Goal: Find contact information: Find contact information

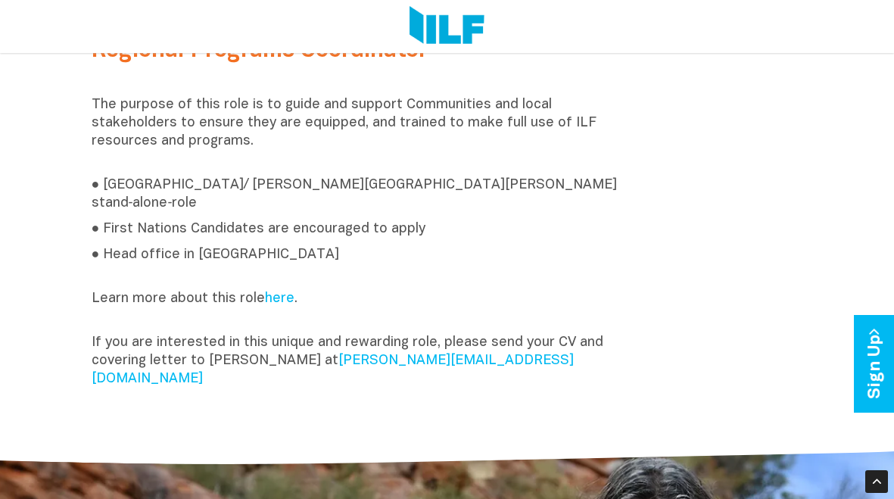
scroll to position [444, 0]
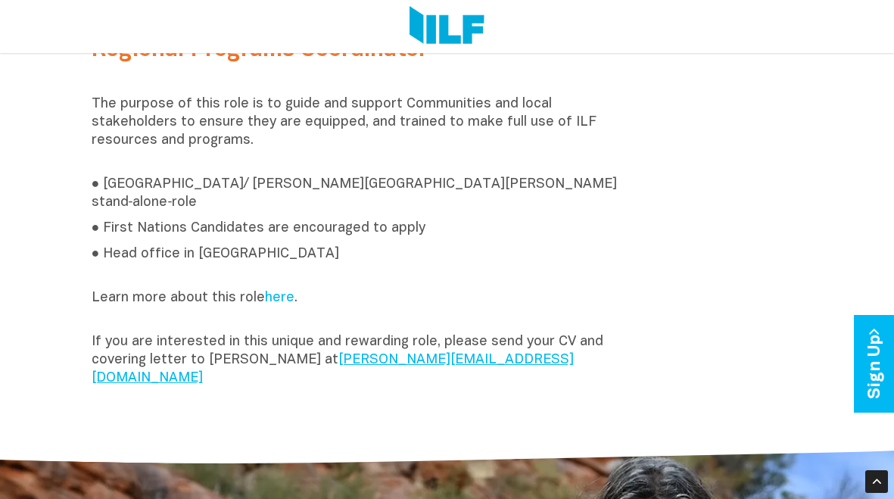
click at [348, 354] on link "[PERSON_NAME][EMAIL_ADDRESS][DOMAIN_NAME]" at bounding box center [333, 369] width 482 height 31
drag, startPoint x: 451, startPoint y: 350, endPoint x: 325, endPoint y: 349, distance: 126.4
click at [325, 349] on p "If you are interested in this unique and rewarding role, please send your CV an…" at bounding box center [356, 360] width 528 height 55
copy link "[PERSON_NAME][EMAIL_ADDRESS][DOMAIN_NAME]"
click at [366, 437] on div at bounding box center [447, 470] width 894 height 67
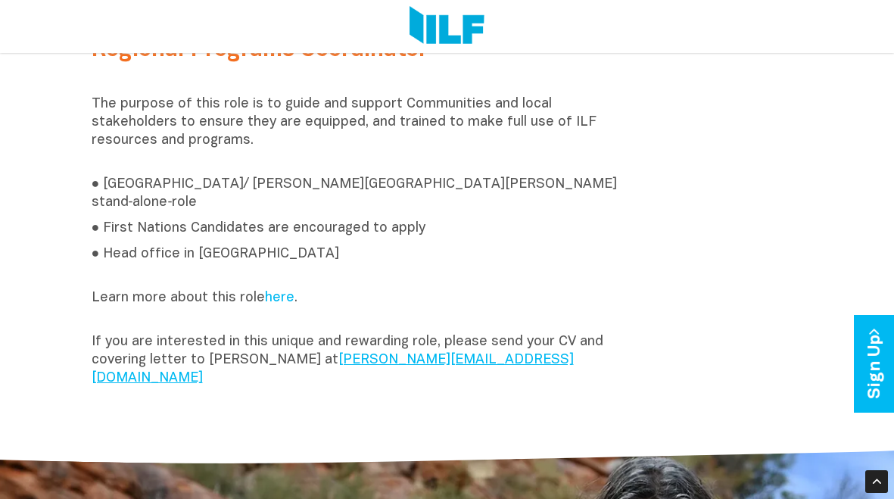
click at [373, 354] on link "[PERSON_NAME][EMAIL_ADDRESS][DOMAIN_NAME]" at bounding box center [333, 369] width 482 height 31
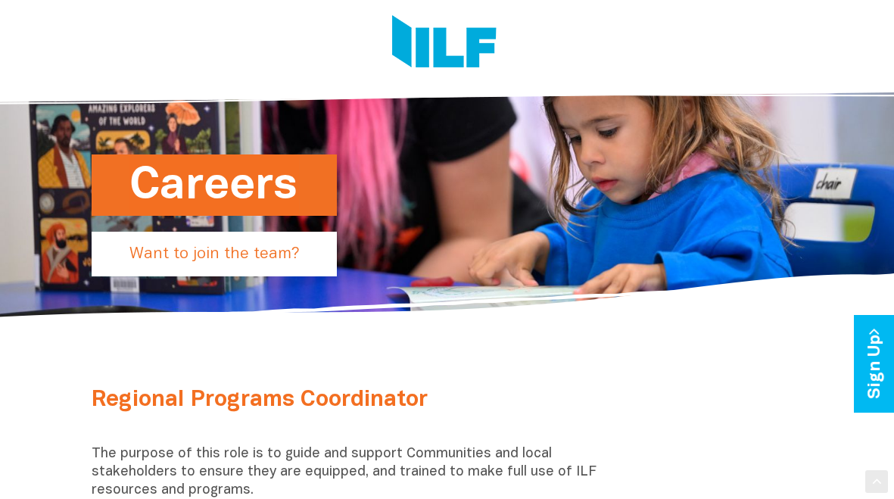
scroll to position [0, 0]
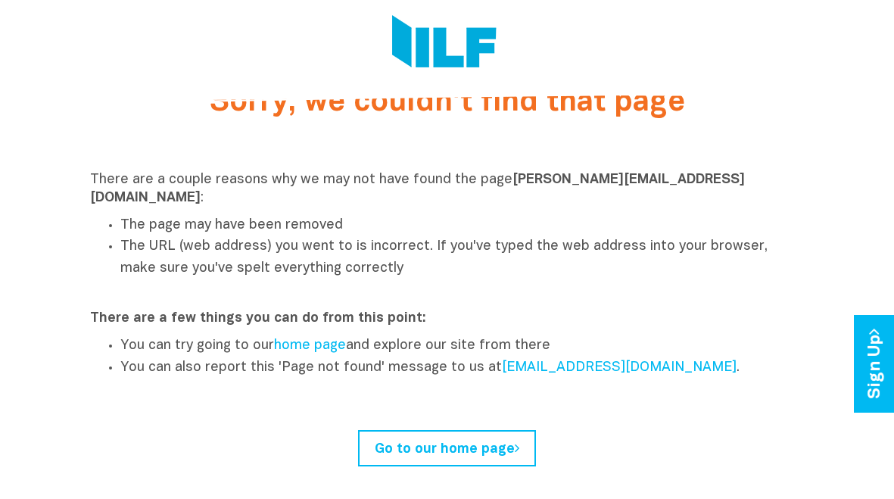
click at [575, 176] on strong "[PERSON_NAME][EMAIL_ADDRESS][DOMAIN_NAME]" at bounding box center [417, 188] width 655 height 31
